Goal: Task Accomplishment & Management: Use online tool/utility

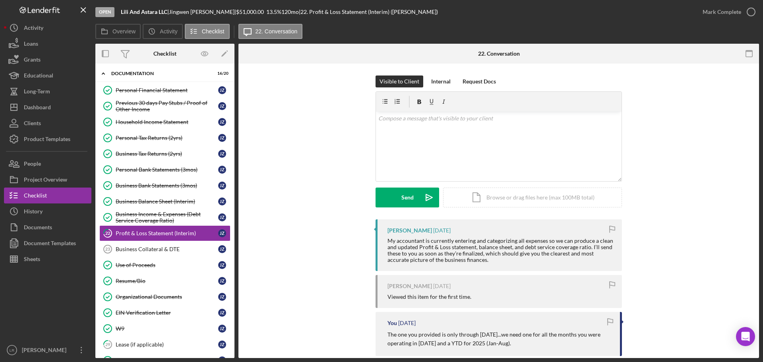
scroll to position [60, 0]
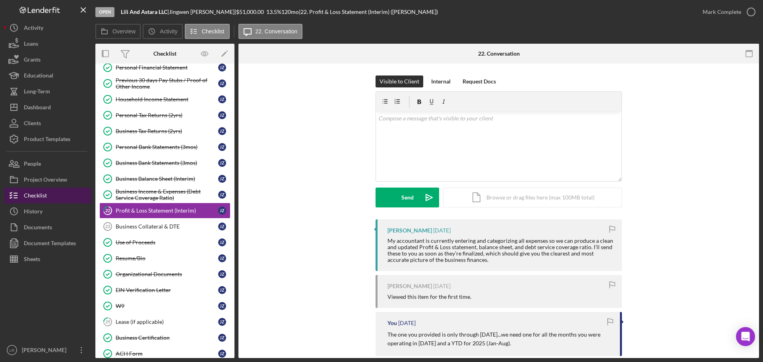
click at [50, 195] on button "Checklist" at bounding box center [47, 196] width 87 height 16
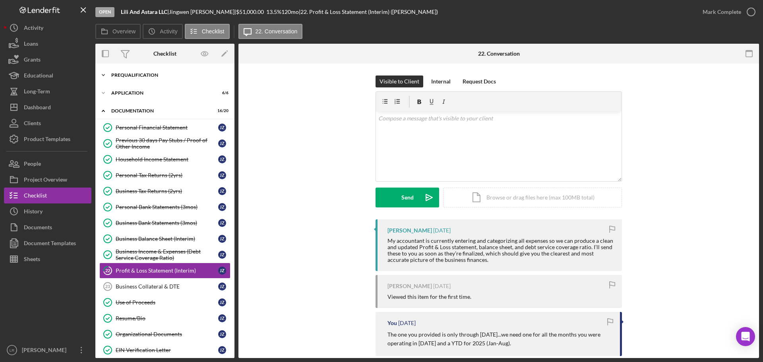
click at [138, 75] on div "Prequalification" at bounding box center [167, 75] width 113 height 5
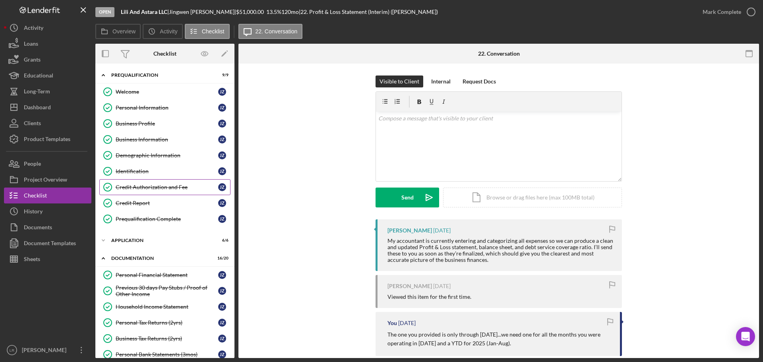
click at [143, 192] on link "Credit Authorization and Fee Credit Authorization and Fee J Z" at bounding box center [164, 187] width 131 height 16
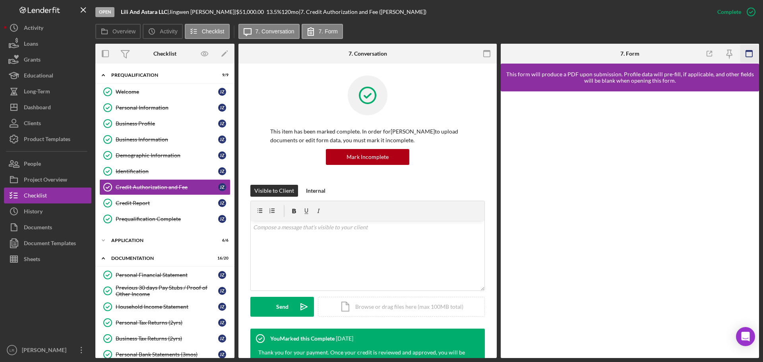
click at [748, 54] on icon "button" at bounding box center [750, 54] width 18 height 18
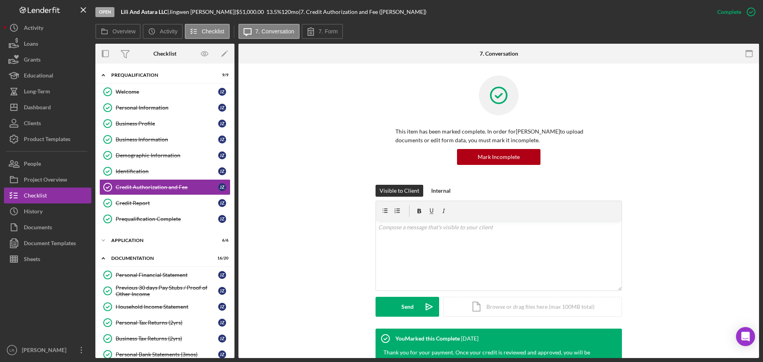
click at [748, 54] on icon "button" at bounding box center [750, 54] width 18 height 18
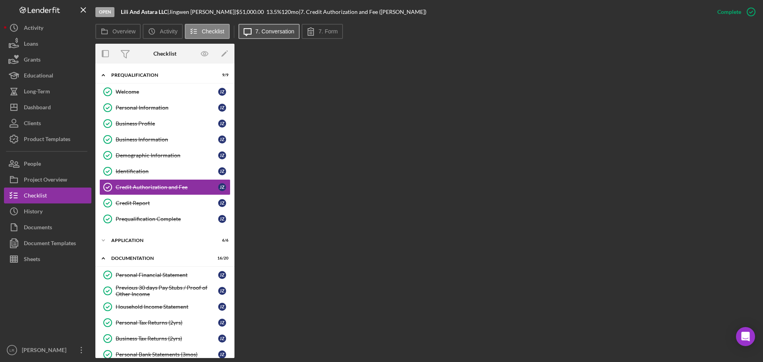
click at [282, 33] on label "7. Conversation" at bounding box center [275, 31] width 39 height 6
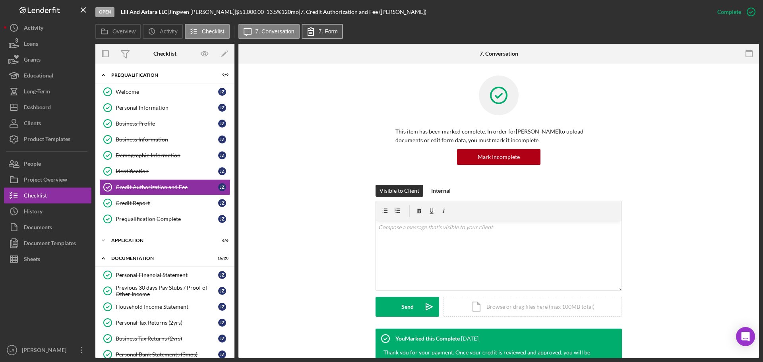
click at [327, 36] on button "7. Form" at bounding box center [322, 31] width 41 height 15
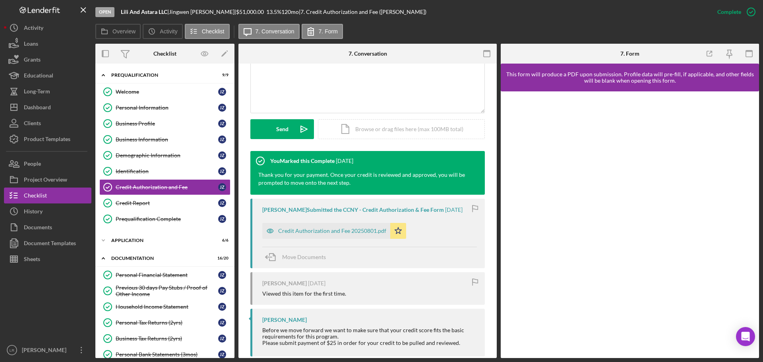
scroll to position [192, 0]
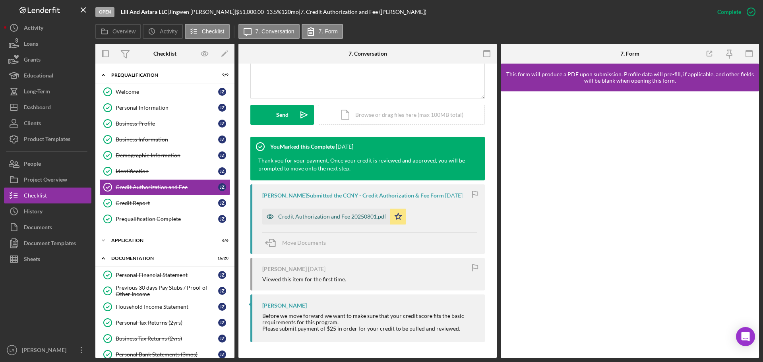
click at [333, 212] on div "Credit Authorization and Fee 20250801.pdf" at bounding box center [326, 217] width 128 height 16
